Goal: Use online tool/utility: Utilize a website feature to perform a specific function

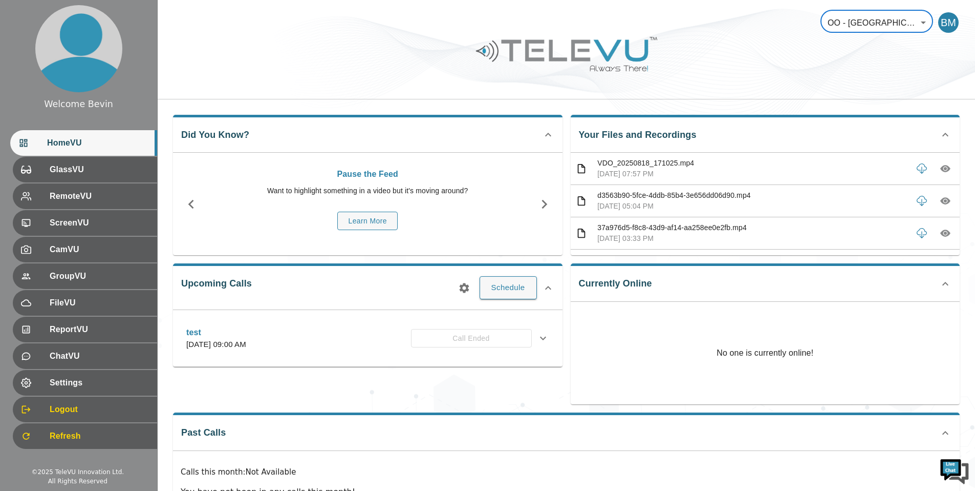
click at [941, 168] on icon "button" at bounding box center [946, 168] width 10 height 7
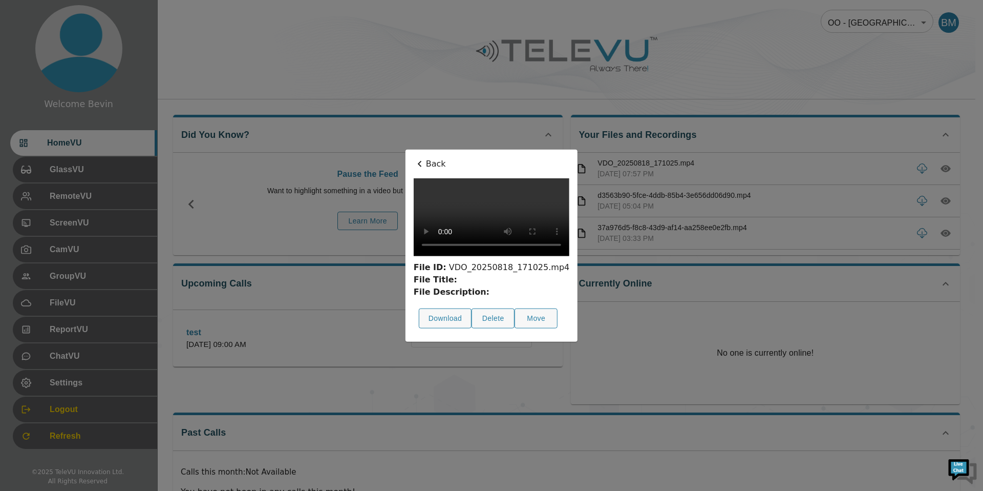
click at [421, 163] on icon at bounding box center [420, 164] width 4 height 6
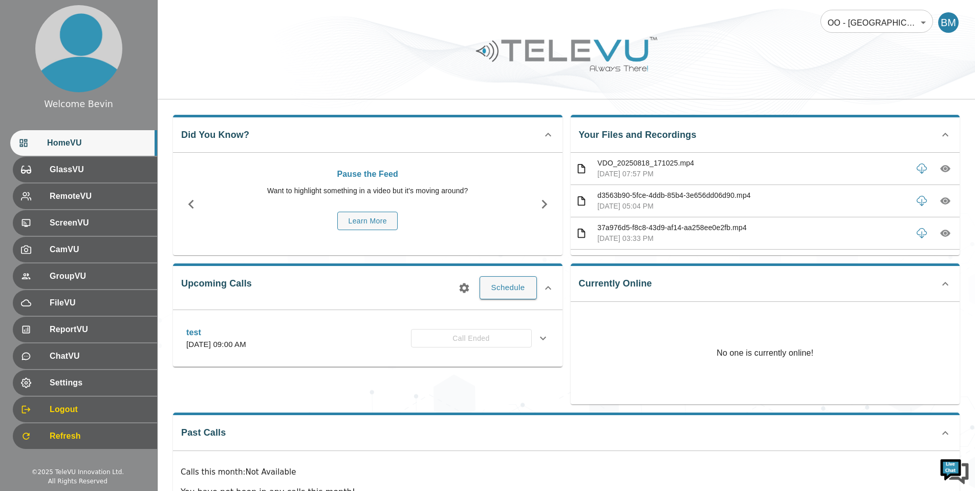
click at [944, 200] on icon "button" at bounding box center [945, 200] width 3 height 3
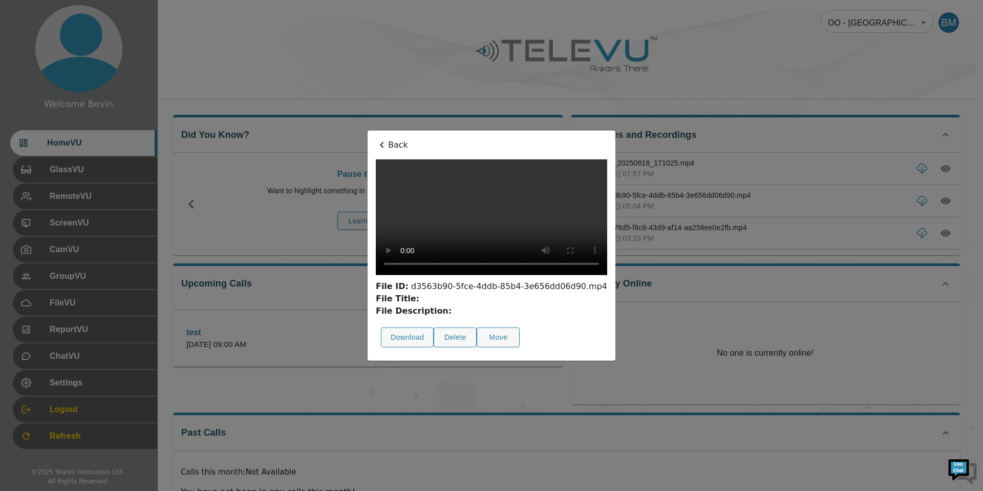
click at [376, 139] on p "Back" at bounding box center [491, 145] width 231 height 12
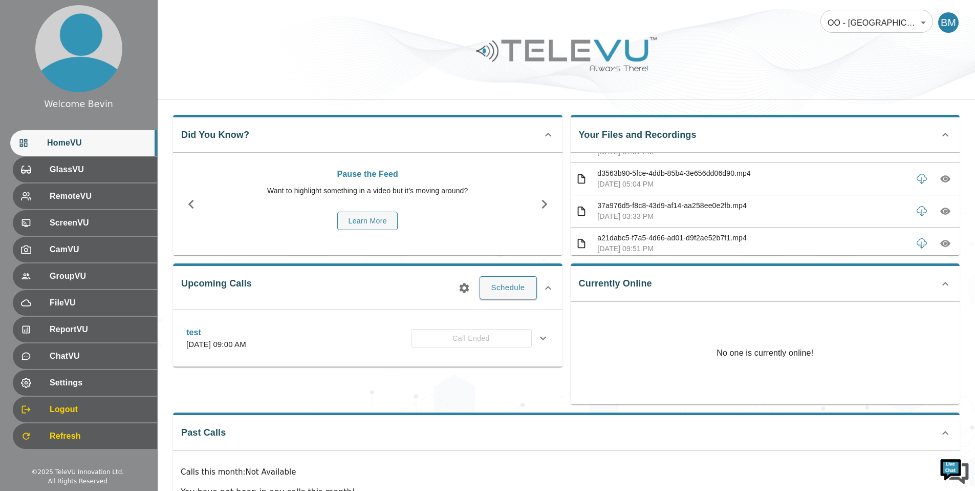
scroll to position [23, 0]
click at [941, 210] on icon "button" at bounding box center [946, 210] width 10 height 10
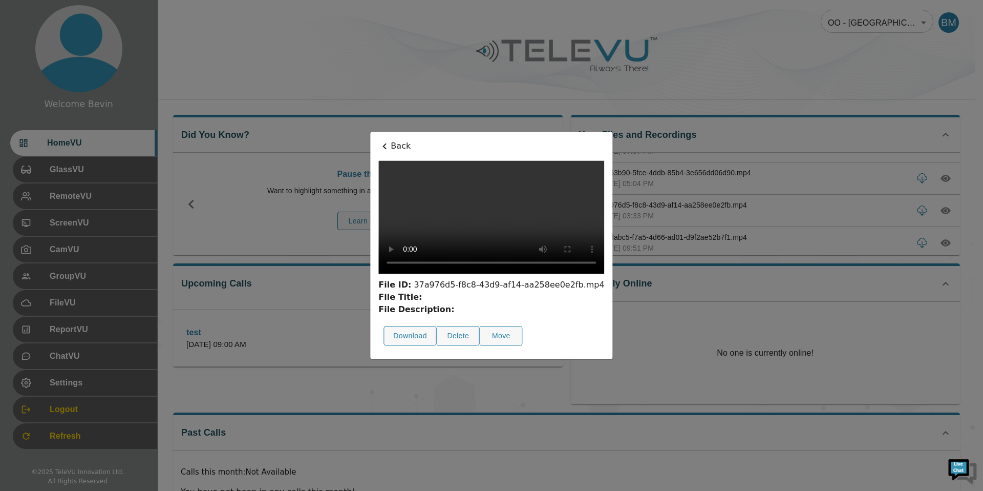
click at [378, 140] on icon at bounding box center [384, 146] width 12 height 12
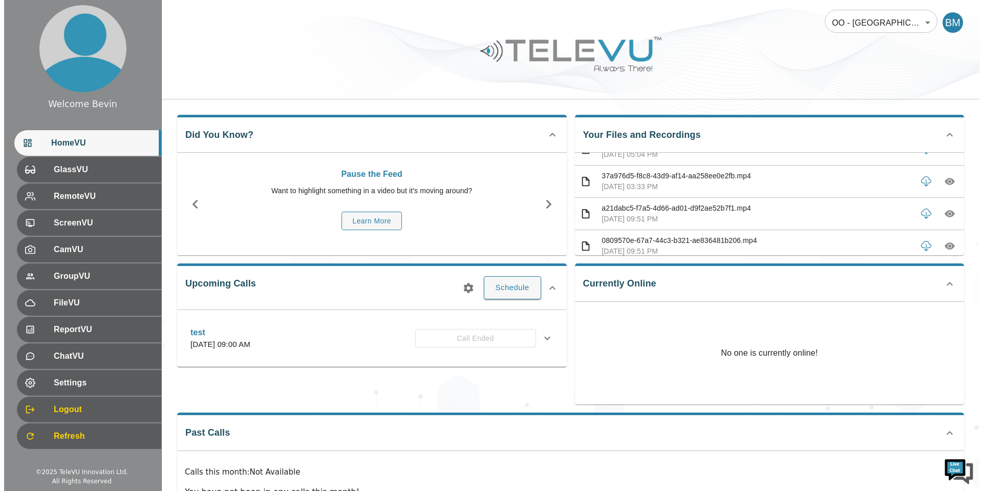
scroll to position [83, 0]
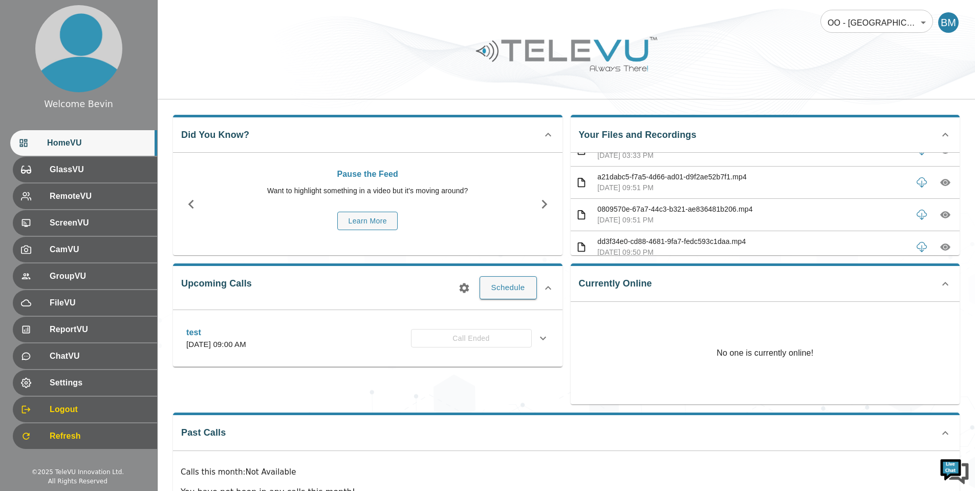
click at [902, 36] on body "Welcome Bevin HomeVU GlassVU RemoteVU ScreenVU CamVU GroupVU FileVU ReportVU Ch…" at bounding box center [487, 273] width 975 height 547
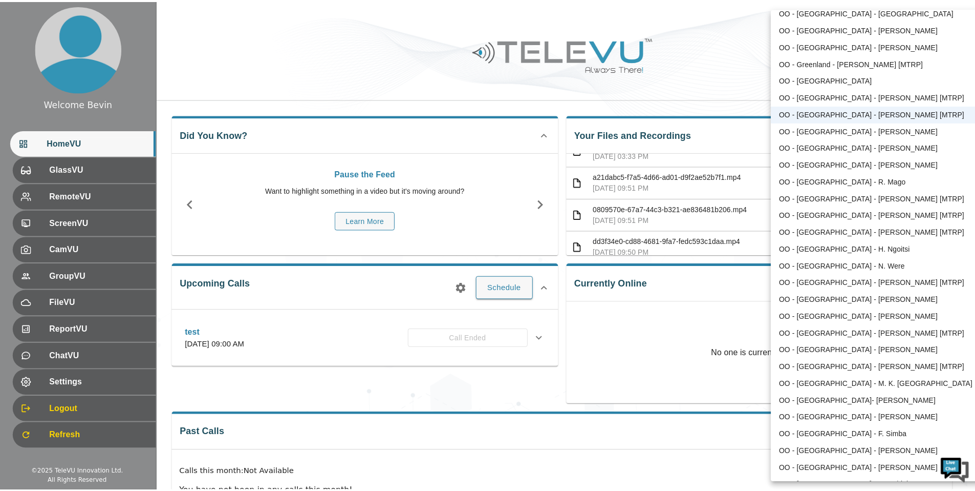
scroll to position [953, 0]
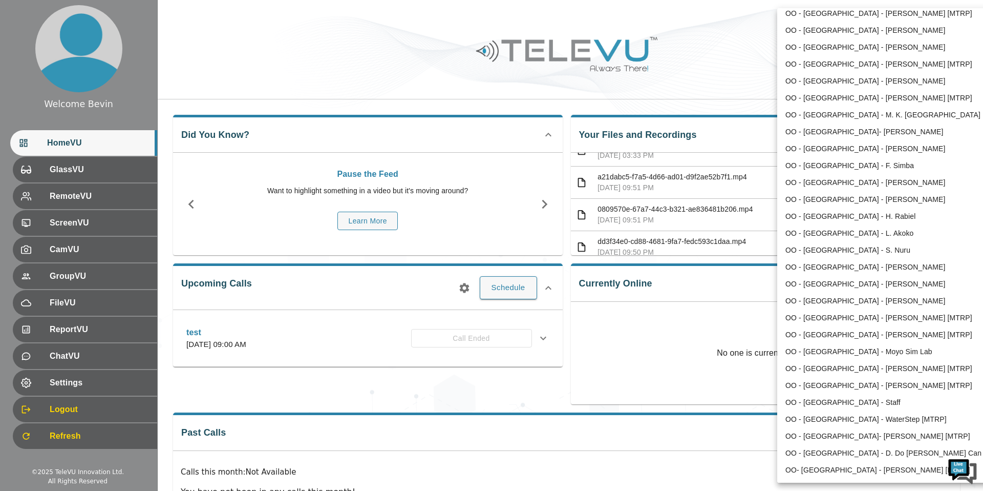
click at [862, 388] on li "OO - [GEOGRAPHIC_DATA] - [PERSON_NAME] [MTRP]" at bounding box center [883, 385] width 212 height 17
type input "163"
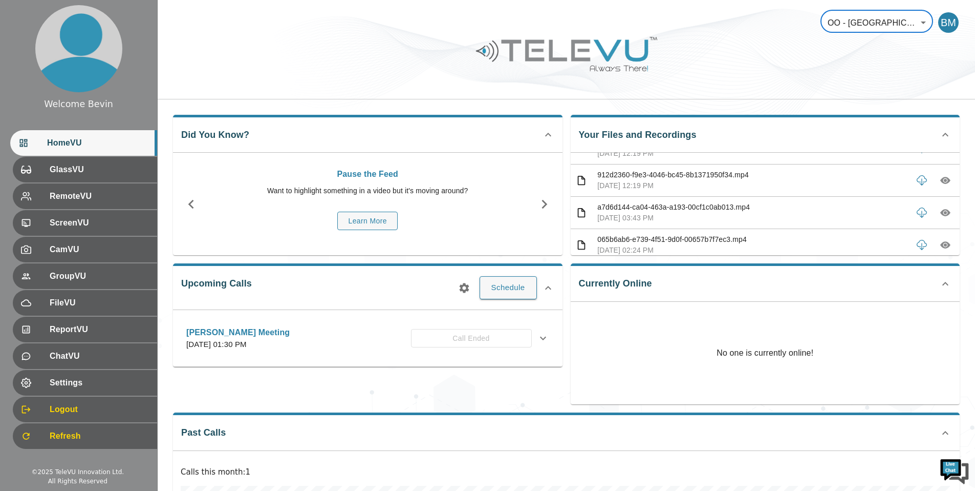
scroll to position [506, 0]
